Goal: Navigation & Orientation: Find specific page/section

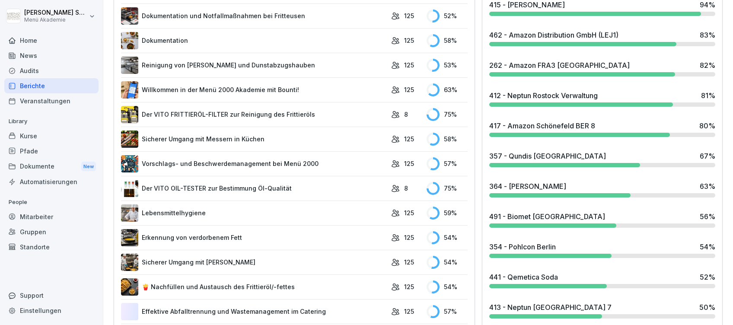
scroll to position [403, 0]
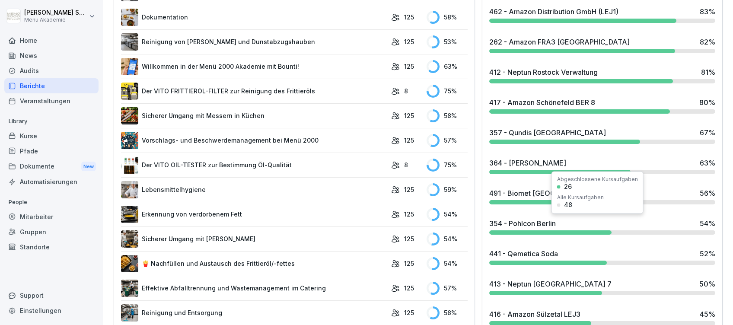
click at [541, 226] on div "354 - Pohlcon Berlin" at bounding box center [522, 223] width 67 height 10
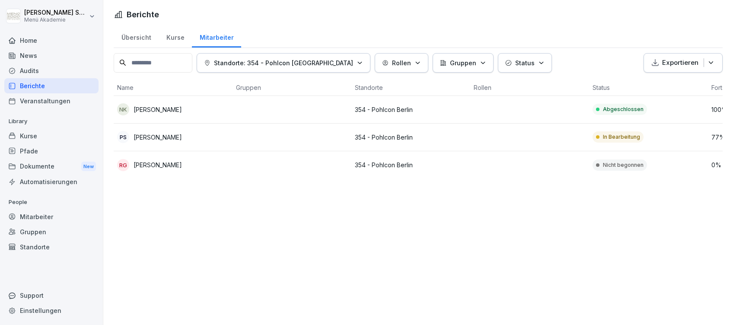
click at [27, 38] on div "Home" at bounding box center [51, 40] width 94 height 15
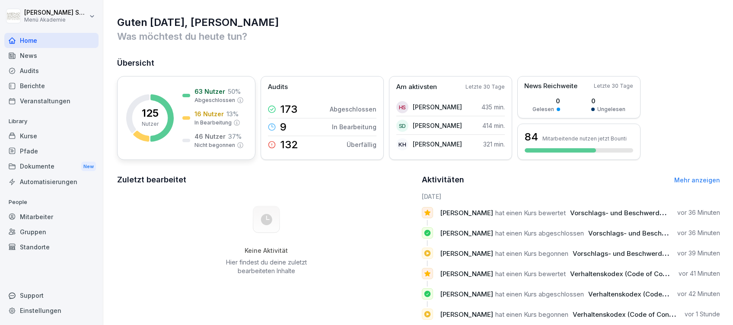
click at [227, 116] on p "13 %" at bounding box center [232, 113] width 12 height 9
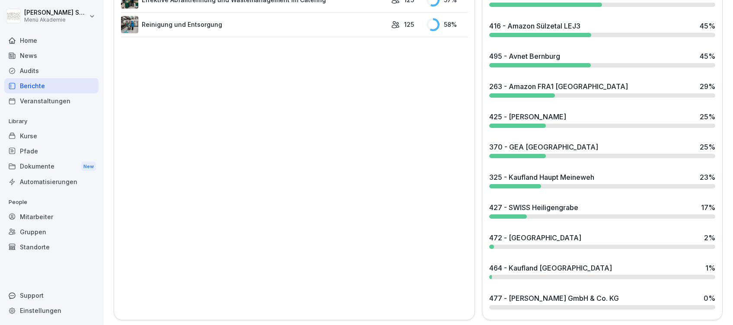
scroll to position [701, 0]
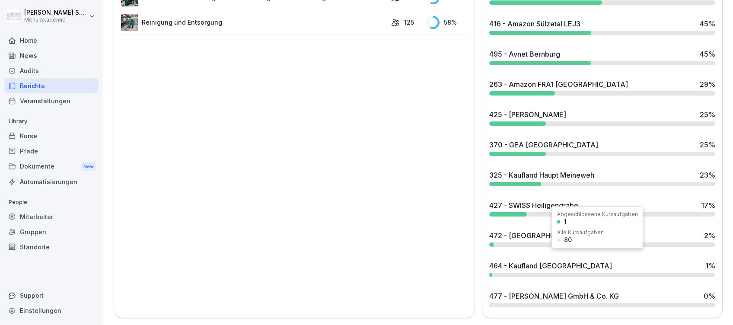
click at [528, 261] on div "464 - Kaufland [GEOGRAPHIC_DATA]" at bounding box center [550, 266] width 123 height 10
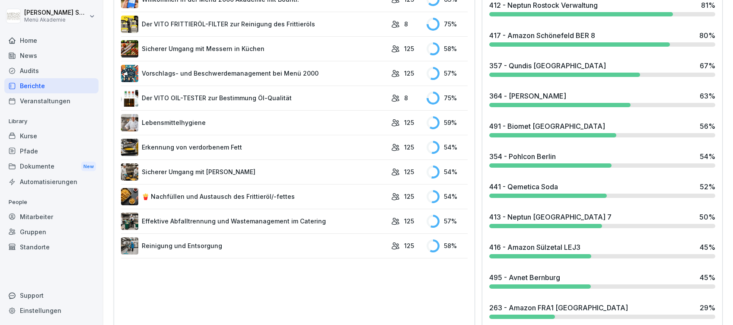
scroll to position [346, 0]
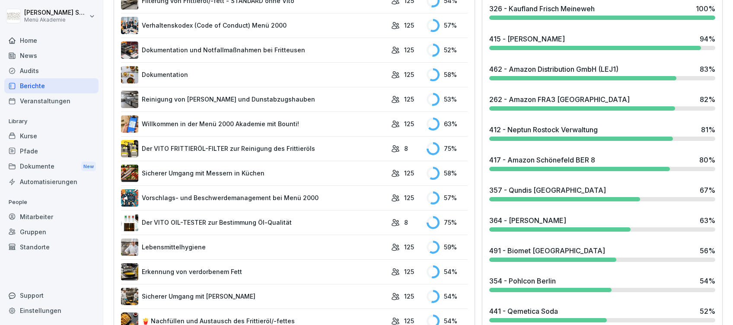
click at [551, 159] on div "417 - Amazon Schönefeld BER 8" at bounding box center [542, 160] width 106 height 10
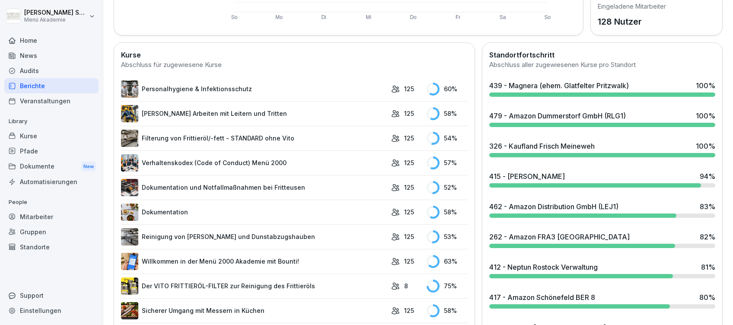
scroll to position [230, 0]
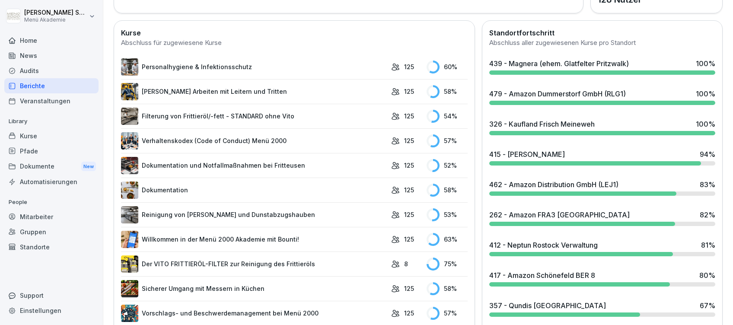
click at [529, 181] on div "462 - Amazon Distribution GmbH (LEJ1)" at bounding box center [553, 184] width 129 height 10
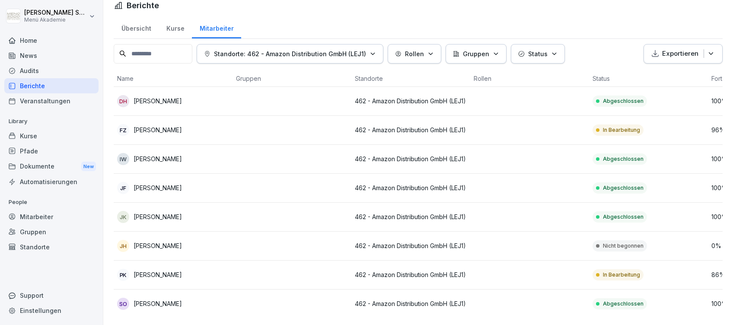
click at [165, 125] on p "[PERSON_NAME]" at bounding box center [158, 129] width 48 height 9
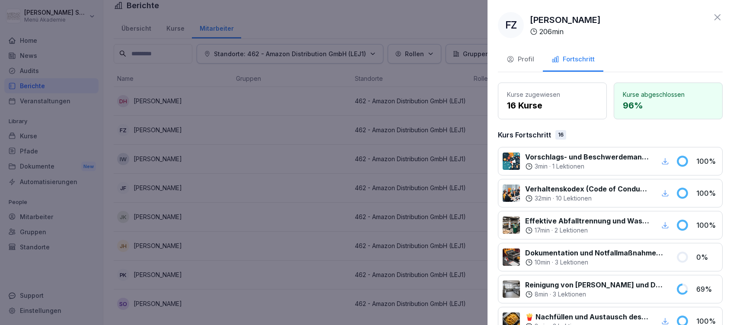
click at [526, 56] on div "Profil" at bounding box center [521, 59] width 28 height 10
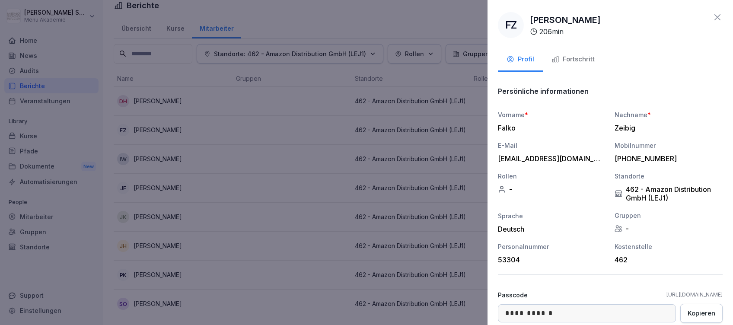
click at [714, 17] on icon at bounding box center [717, 17] width 6 height 6
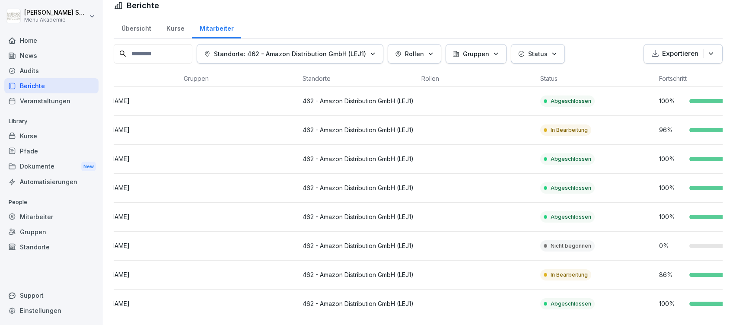
scroll to position [0, 113]
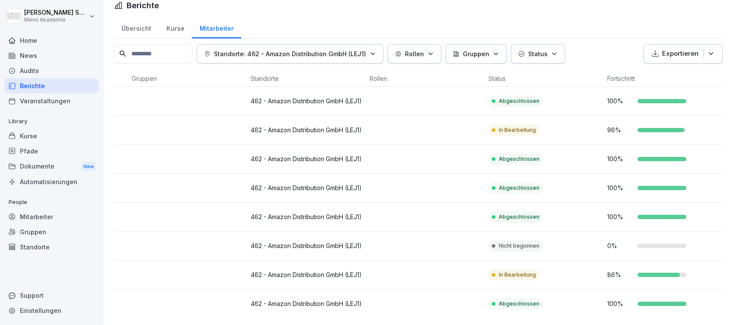
click at [658, 128] on div at bounding box center [660, 130] width 47 height 4
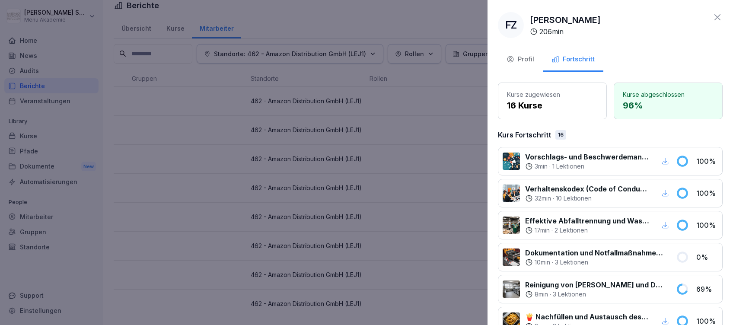
click at [712, 19] on icon at bounding box center [717, 17] width 10 height 10
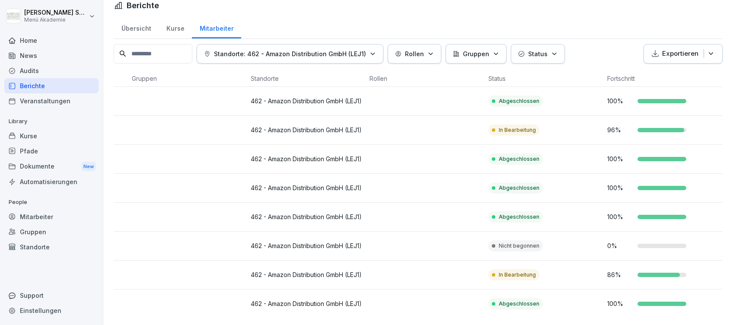
click at [48, 38] on div "Home" at bounding box center [51, 40] width 94 height 15
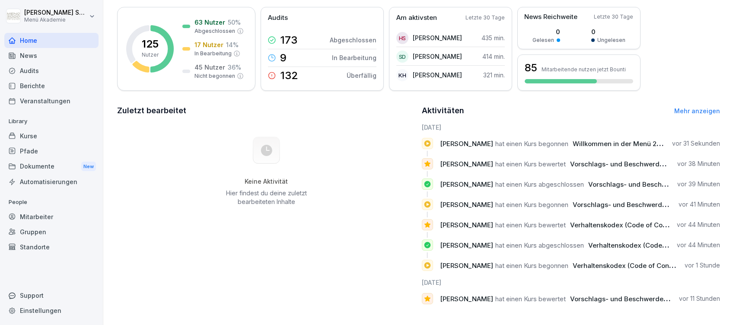
scroll to position [80, 0]
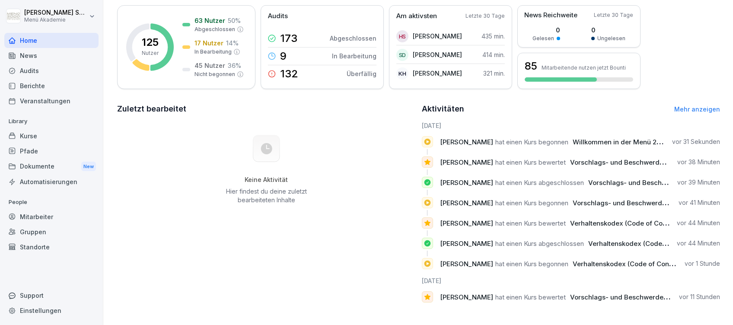
click at [682, 105] on link "Mehr anzeigen" at bounding box center [697, 108] width 46 height 7
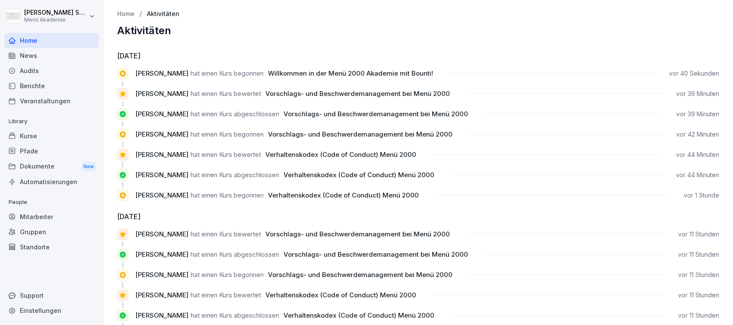
click at [20, 36] on div "Home" at bounding box center [51, 40] width 94 height 15
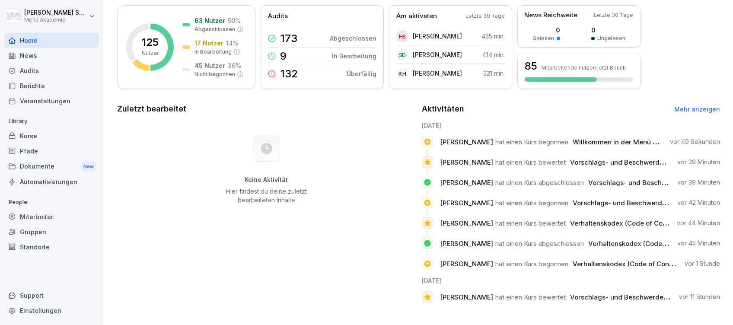
scroll to position [80, 0]
click at [186, 61] on div "45 Nutzer 36 % Nicht begonnen" at bounding box center [212, 69] width 61 height 17
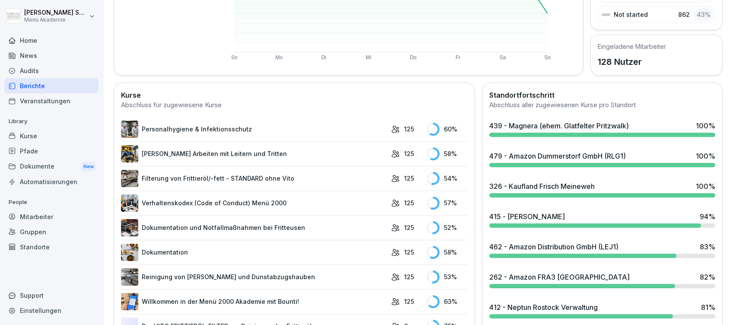
scroll to position [284, 0]
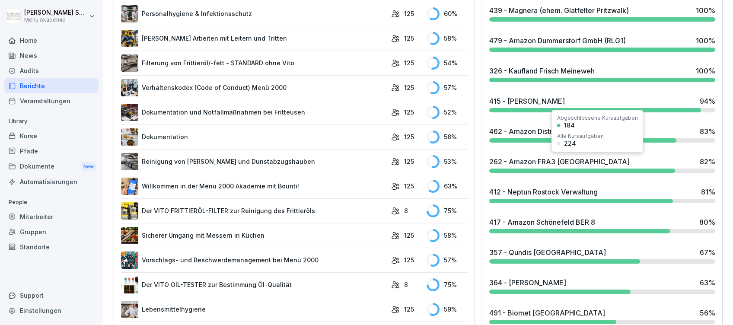
click at [618, 166] on div "262 - Amazon FRA3 [GEOGRAPHIC_DATA] 82 %" at bounding box center [602, 161] width 226 height 10
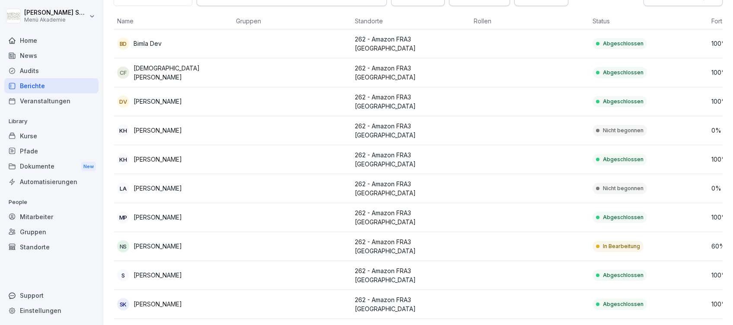
scroll to position [182, 0]
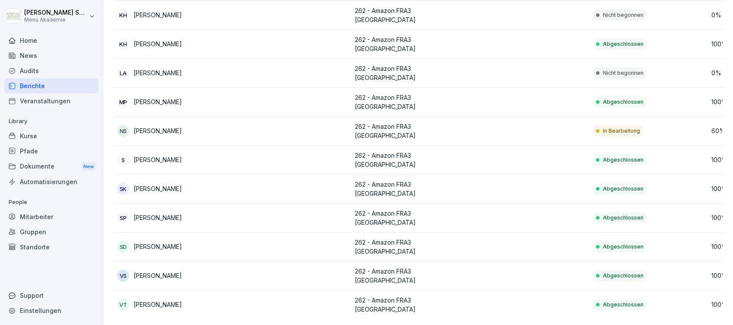
click at [25, 38] on div "Home" at bounding box center [51, 40] width 94 height 15
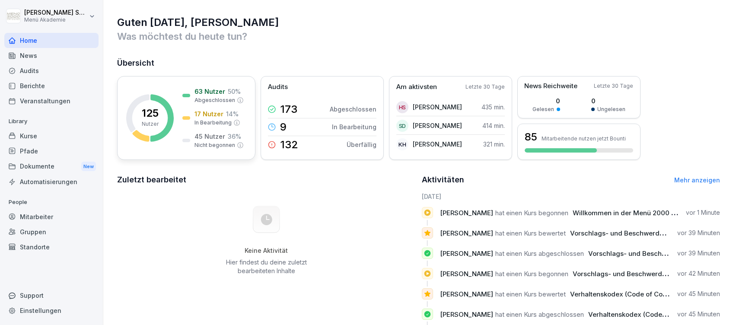
click at [175, 108] on div "125 Nutzer 63 Nutzer 50 % Abgeschlossen 17 Nutzer 14 % In Bearbeitung 45 Nutzer…" at bounding box center [186, 118] width 138 height 84
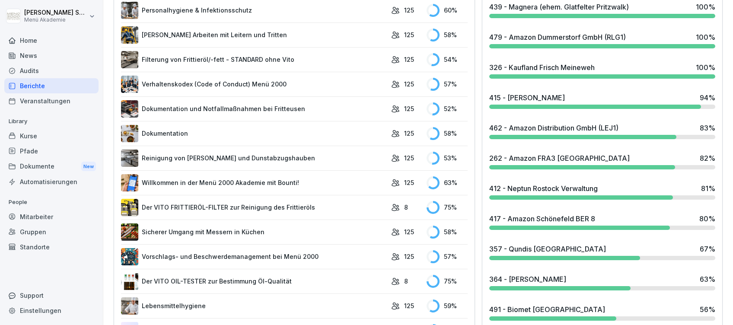
scroll to position [288, 0]
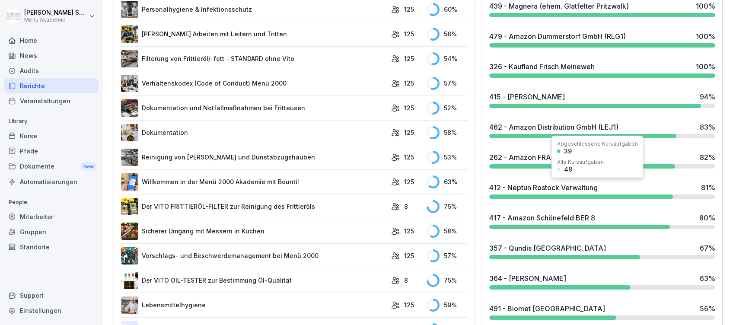
click at [561, 189] on div "412 - Neptun Rostock Verwaltung" at bounding box center [543, 187] width 108 height 10
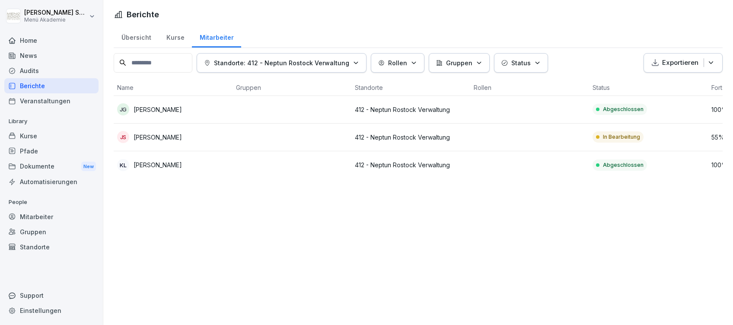
click at [19, 35] on div "Home" at bounding box center [51, 40] width 94 height 15
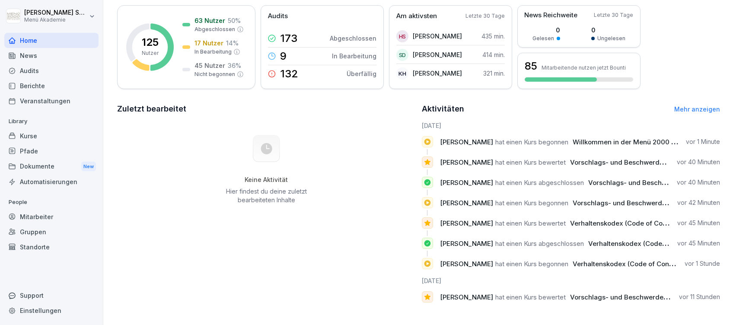
scroll to position [80, 0]
click at [137, 38] on rect at bounding box center [150, 47] width 48 height 48
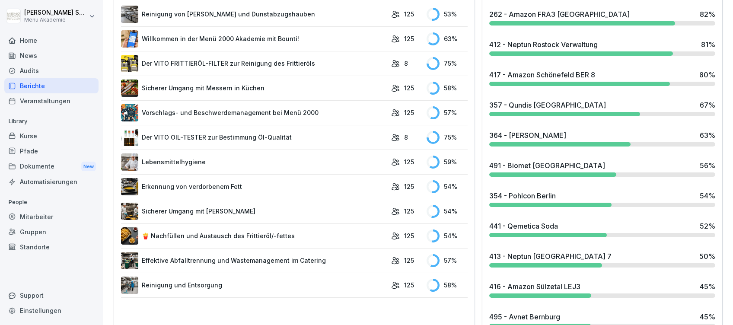
scroll to position [456, 0]
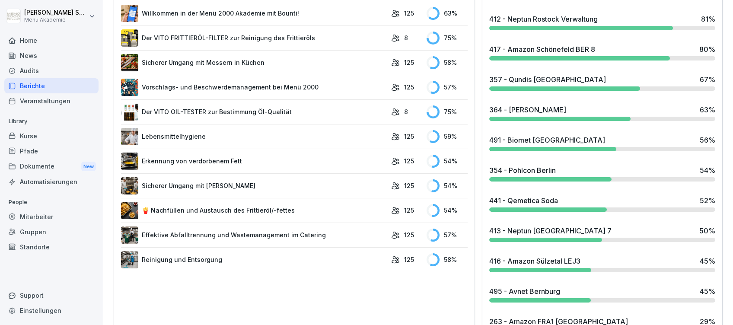
click at [536, 231] on div "413 - Neptun [GEOGRAPHIC_DATA] 7" at bounding box center [550, 231] width 122 height 10
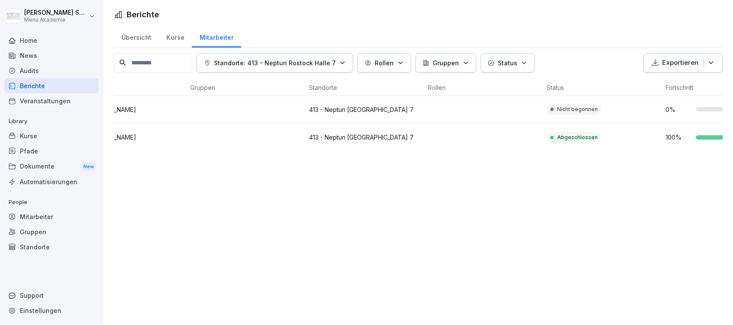
scroll to position [0, 35]
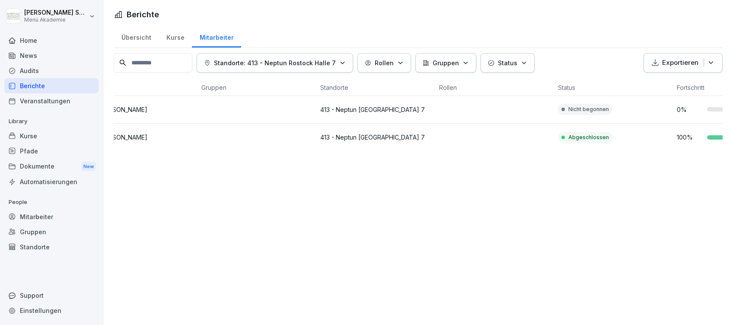
click at [35, 40] on div "Home" at bounding box center [51, 40] width 94 height 15
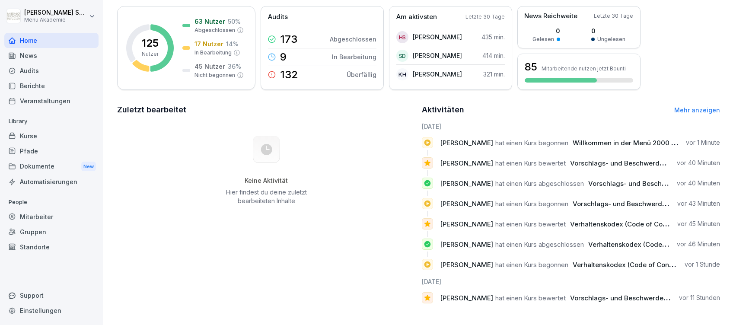
scroll to position [80, 0]
click at [179, 11] on div "125 Nutzer 63 Nutzer 50 % Abgeschlossen 17 Nutzer 14 % In Bearbeitung 45 Nutzer…" at bounding box center [186, 47] width 138 height 84
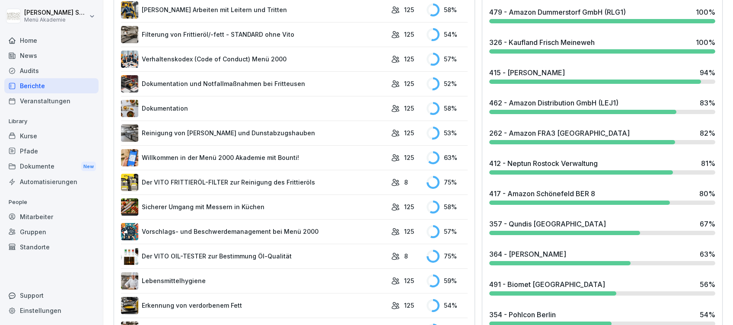
scroll to position [341, 0]
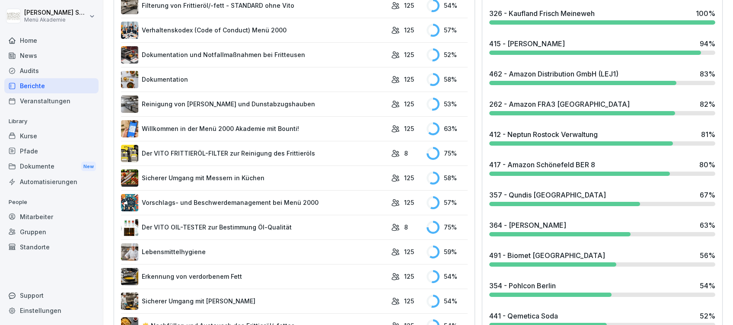
click at [605, 230] on div "364 - [PERSON_NAME] 63 %" at bounding box center [602, 228] width 233 height 23
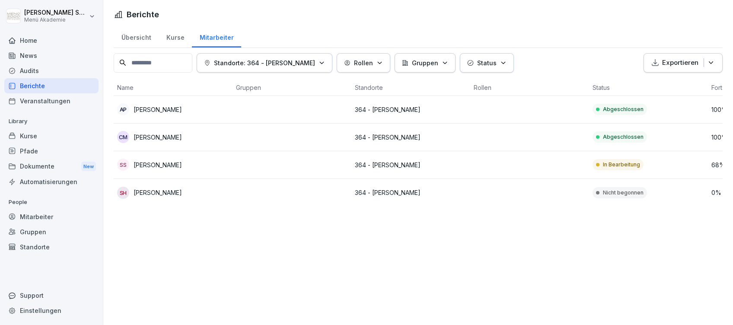
click at [38, 36] on div "Home" at bounding box center [51, 40] width 94 height 15
